Goal: Information Seeking & Learning: Find specific fact

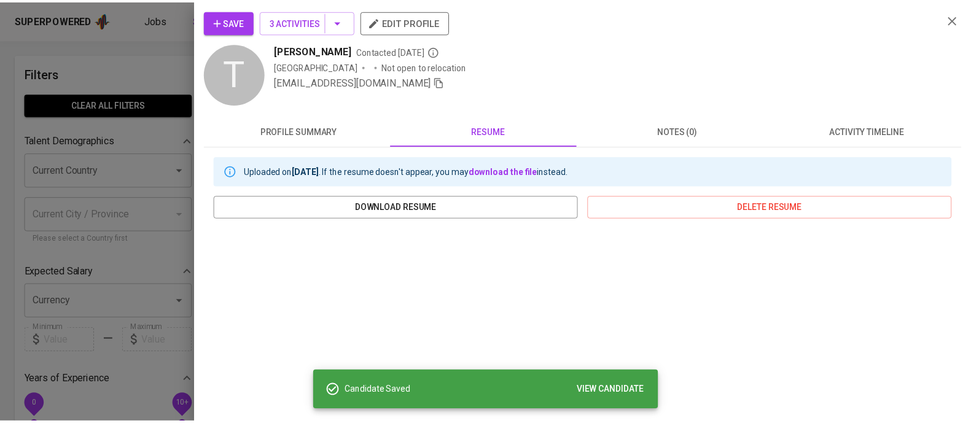
scroll to position [1, 0]
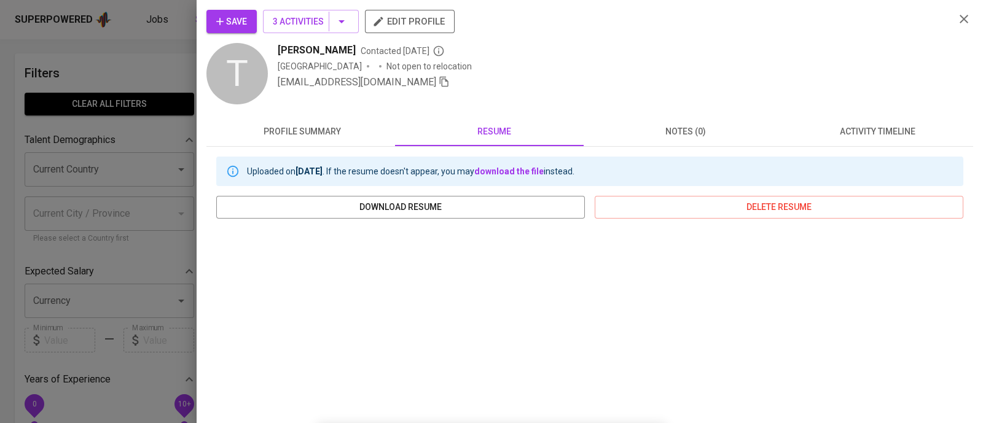
click at [149, 69] on div at bounding box center [491, 211] width 983 height 423
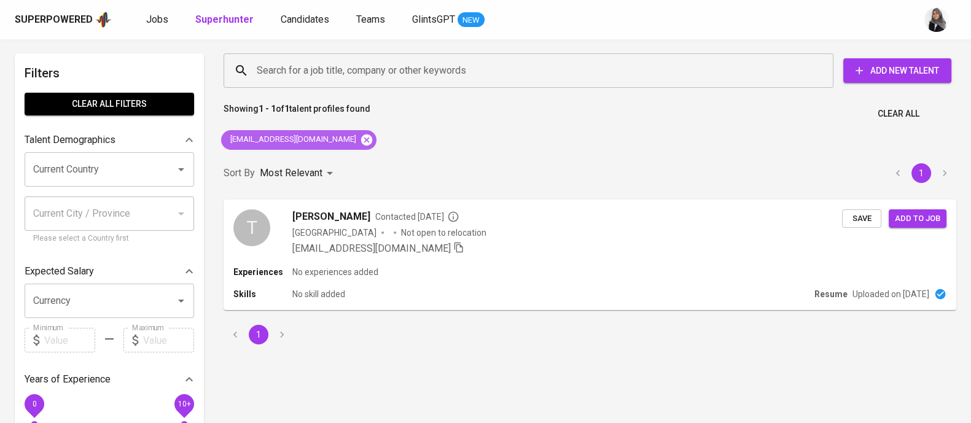
click at [361, 138] on icon at bounding box center [366, 139] width 11 height 11
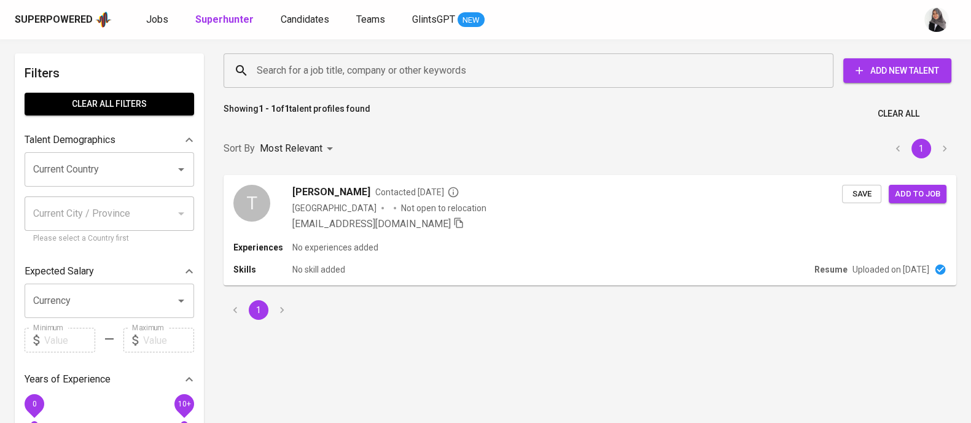
click at [423, 62] on input "Search for a job title, company or other keywords" at bounding box center [532, 70] width 556 height 23
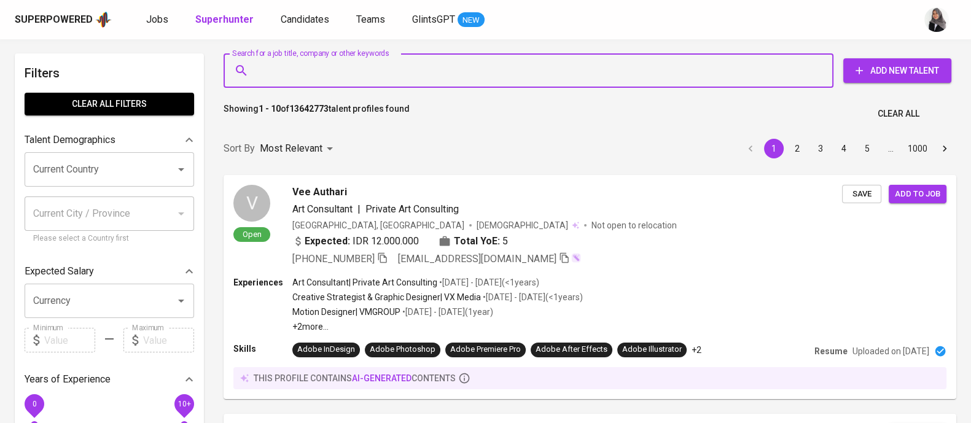
paste input "[PERSON_NAME]"
type input "[PERSON_NAME]"
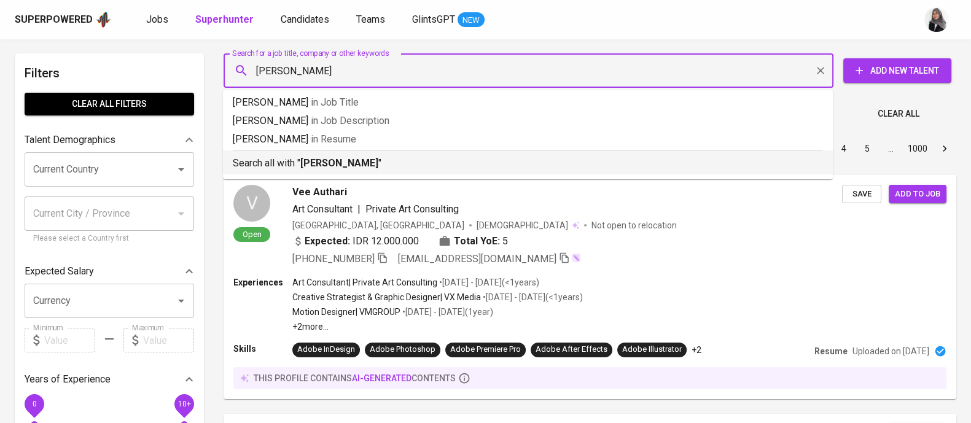
click at [409, 156] on p "Search all with " [PERSON_NAME] "" at bounding box center [528, 163] width 591 height 15
click at [409, 155] on div "Sort By Most Relevant MOST_RELEVANT 1 2 3 4 5 … 1000" at bounding box center [590, 148] width 748 height 37
